Goal: Complete application form

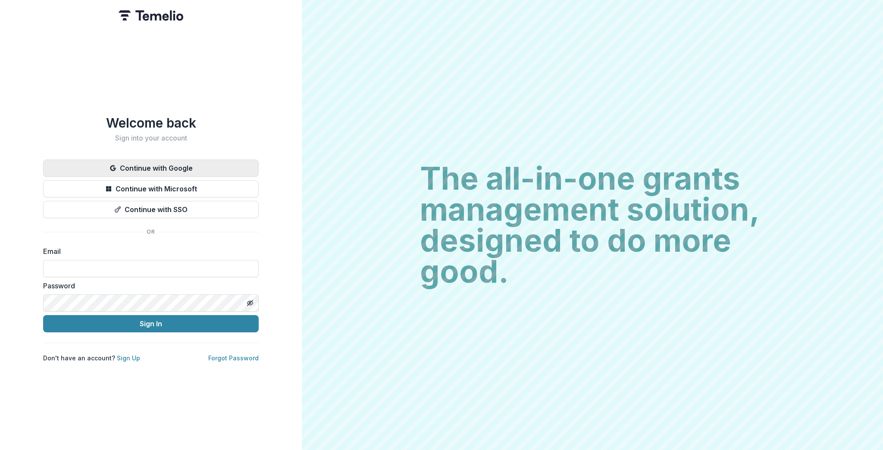
click at [144, 162] on button "Continue with Google" at bounding box center [151, 167] width 216 height 17
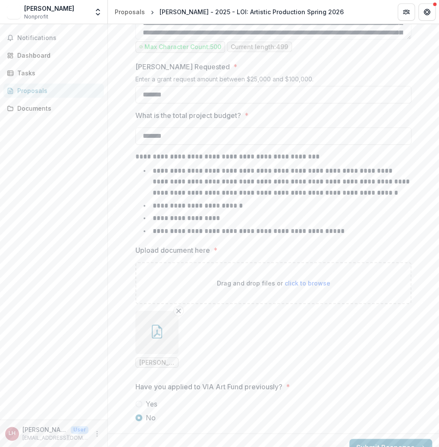
scroll to position [899, 0]
